Goal: Register for event/course

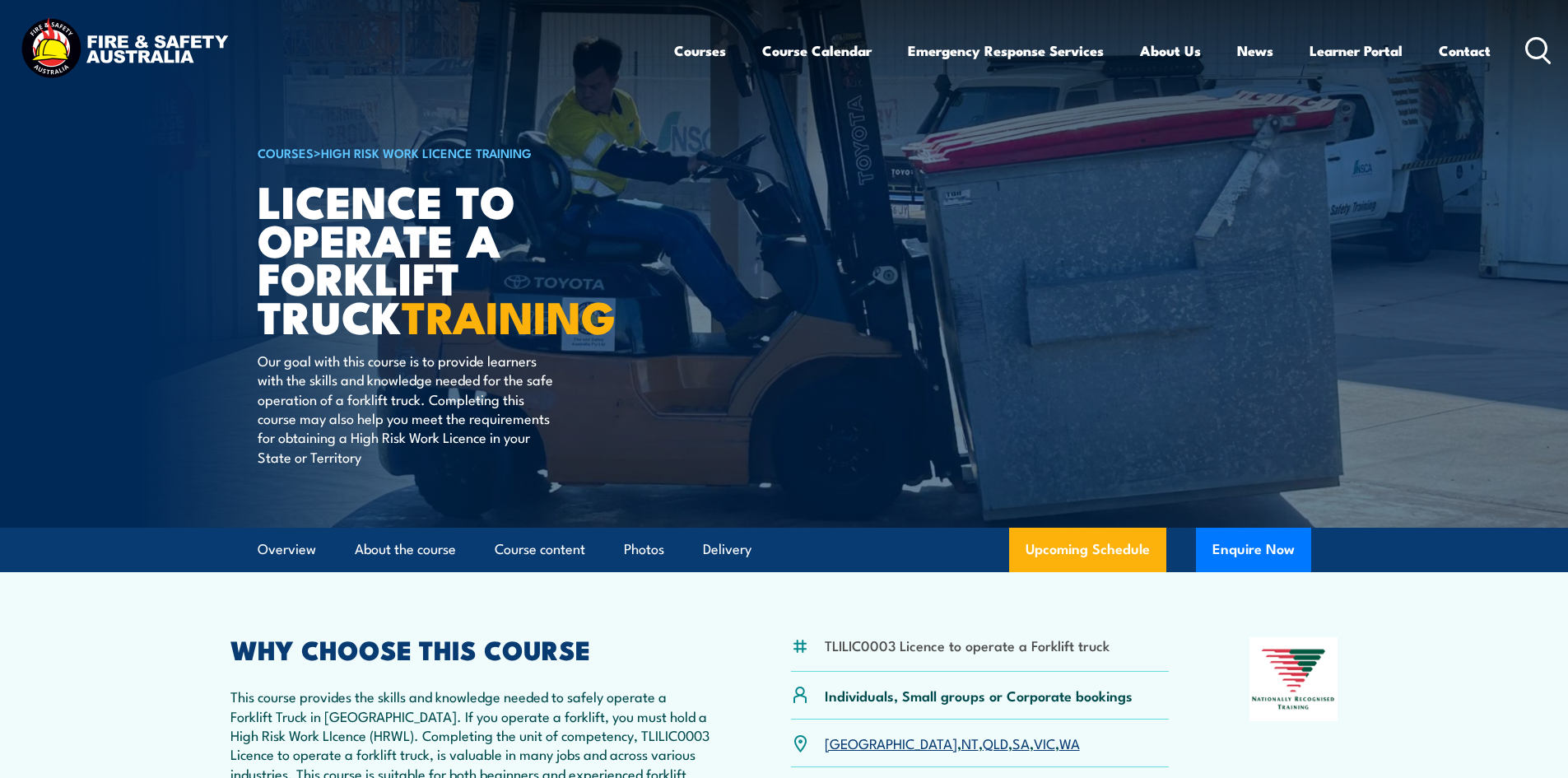
click at [1034, 740] on link "VIC" at bounding box center [1045, 742] width 22 height 20
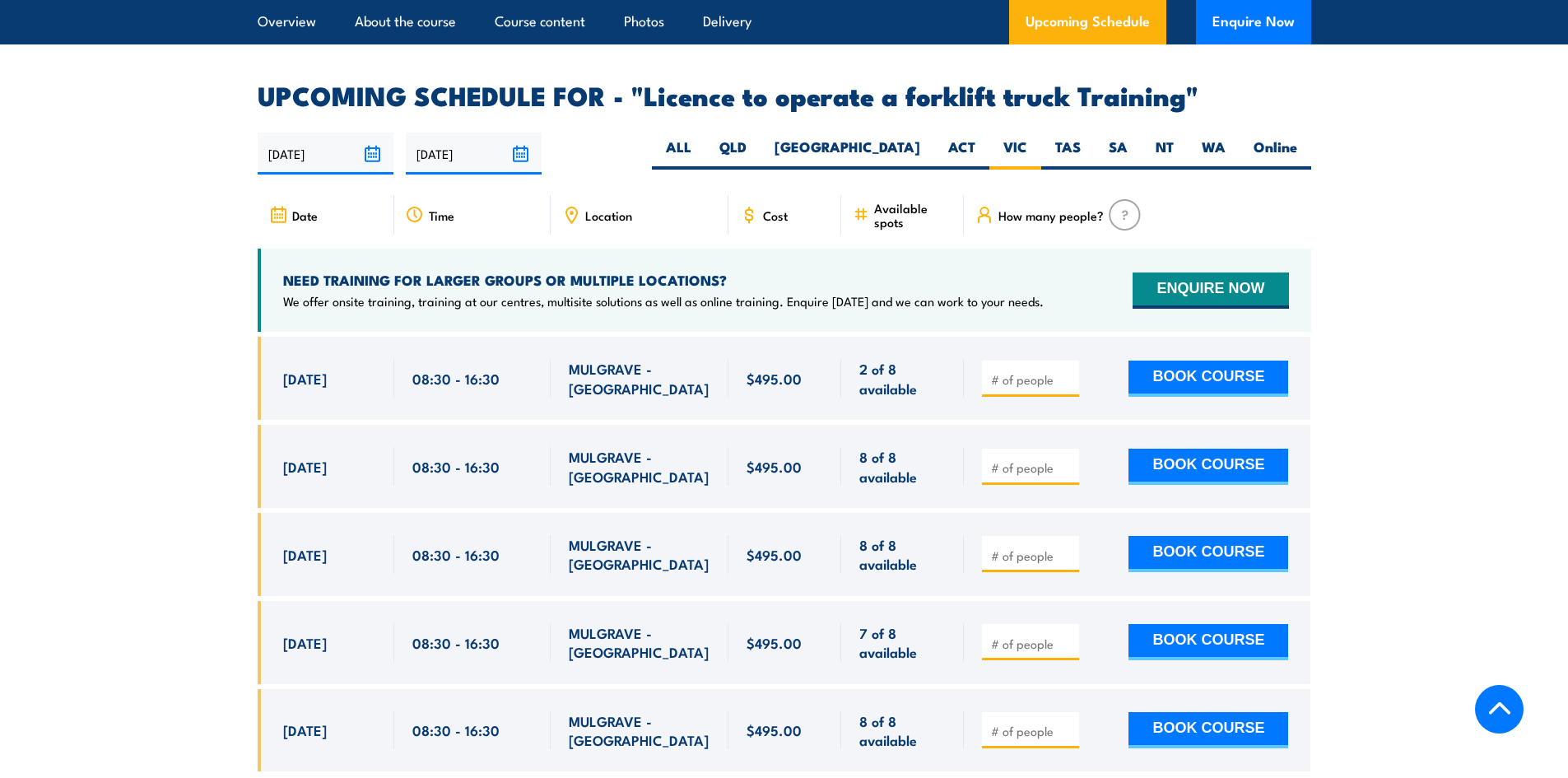
scroll to position [2671, 0]
